Goal: Information Seeking & Learning: Learn about a topic

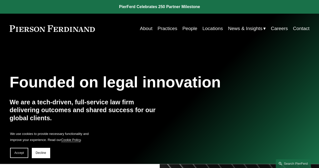
click at [230, 27] on span "News & Insights" at bounding box center [245, 28] width 34 height 9
click at [16, 153] on span "Accept" at bounding box center [19, 153] width 10 height 4
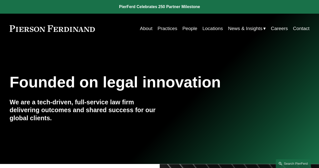
click at [0, 0] on span "News" at bounding box center [0, 0] width 0 height 0
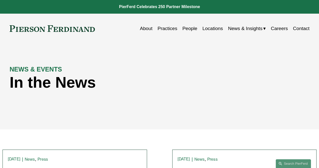
scroll to position [76, 0]
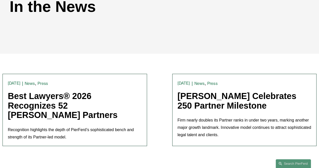
click at [57, 97] on link "Best Lawyers® 2026 Recognizes 52 [PERSON_NAME] Partners" at bounding box center [63, 105] width 110 height 29
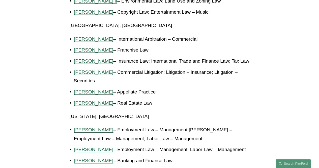
scroll to position [808, 0]
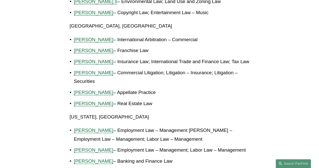
click at [109, 37] on span "[PERSON_NAME]" at bounding box center [93, 39] width 39 height 5
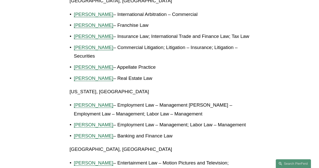
scroll to position [783, 0]
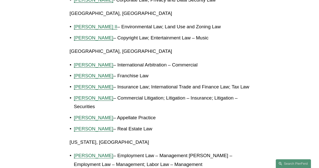
drag, startPoint x: 73, startPoint y: 55, endPoint x: 205, endPoint y: 62, distance: 132.2
click at [205, 62] on p "[PERSON_NAME] – International Arbitration – Commercial" at bounding box center [162, 65] width 176 height 9
copy p "[PERSON_NAME] – International Arbitration – Commercial"
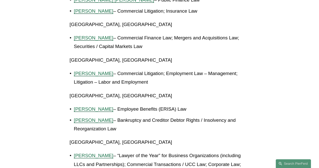
scroll to position [581, 0]
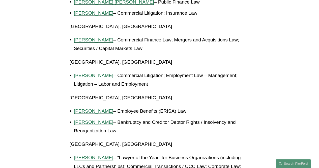
click at [171, 58] on p "[GEOGRAPHIC_DATA], [GEOGRAPHIC_DATA]" at bounding box center [160, 62] width 180 height 9
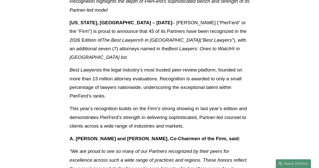
scroll to position [132, 0]
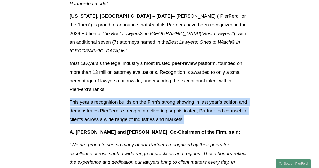
drag, startPoint x: 67, startPoint y: 93, endPoint x: 189, endPoint y: 111, distance: 124.1
copy p "This year’s recognition builds on the Firm’s strong showing in last year’s edit…"
click at [143, 103] on p "This year’s recognition builds on the Firm’s strong showing in last year’s edit…" at bounding box center [160, 111] width 180 height 26
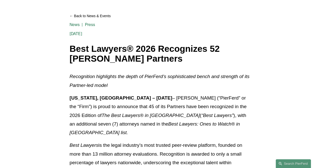
scroll to position [76, 0]
